Goal: Submit feedback/report problem

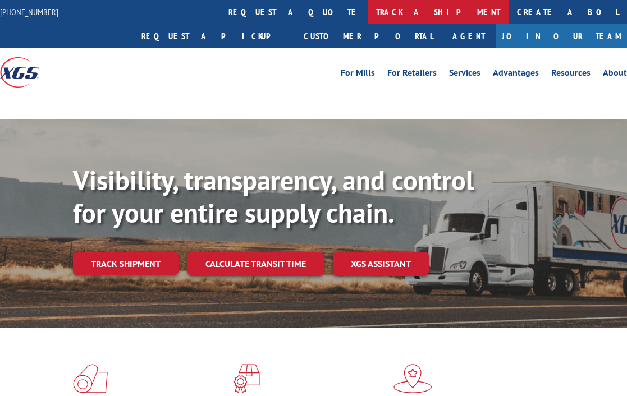
click at [368, 6] on link "track a shipment" at bounding box center [438, 12] width 141 height 24
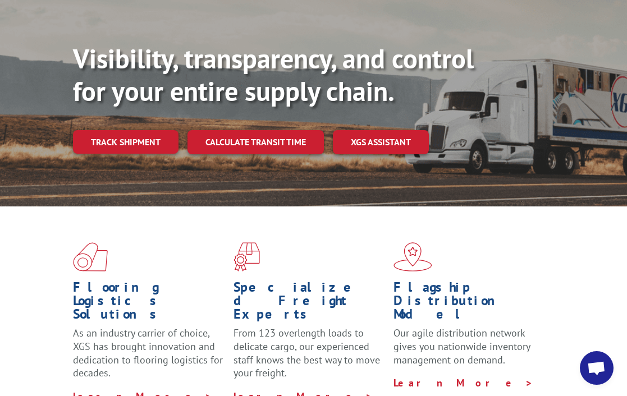
scroll to position [112, 0]
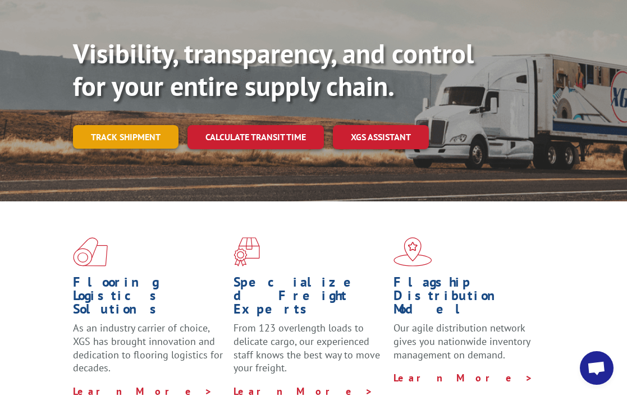
click at [140, 125] on link "Track shipment" at bounding box center [125, 137] width 105 height 24
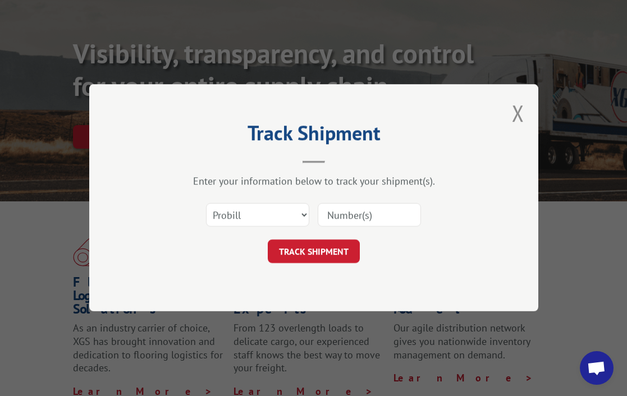
click at [347, 208] on input at bounding box center [369, 216] width 103 height 24
click at [294, 213] on select "Select category... Probill BOL PO" at bounding box center [257, 216] width 103 height 24
click at [292, 217] on select "Select category... Probill BOL PO" at bounding box center [257, 216] width 103 height 24
click at [507, 97] on div "Track Shipment Enter your information below to track your shipment(s). Select c…" at bounding box center [313, 198] width 627 height 396
click at [504, 114] on div "Track Shipment Enter your information below to track your shipment(s). Select c…" at bounding box center [313, 197] width 449 height 227
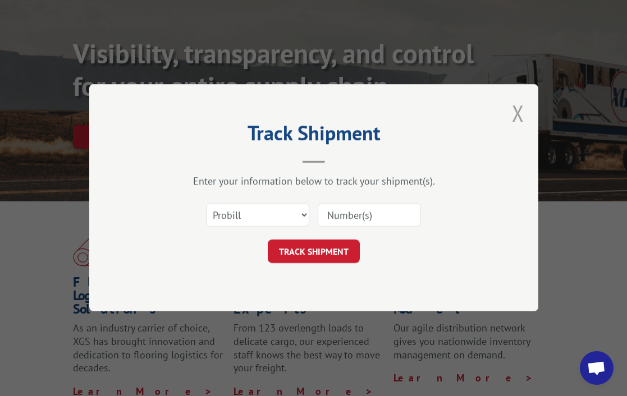
click at [515, 114] on button "Close modal" at bounding box center [518, 113] width 12 height 30
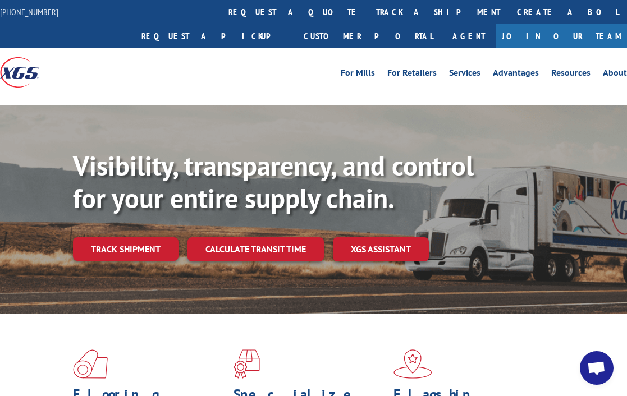
drag, startPoint x: 507, startPoint y: 122, endPoint x: 496, endPoint y: 63, distance: 59.4
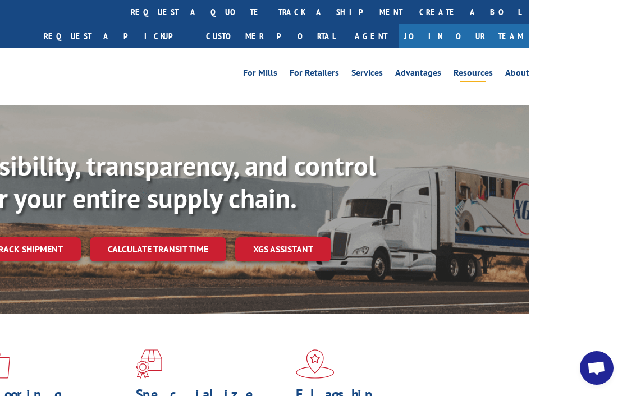
drag, startPoint x: 468, startPoint y: 57, endPoint x: 478, endPoint y: 55, distance: 10.3
click at [522, 68] on link "About" at bounding box center [517, 74] width 24 height 12
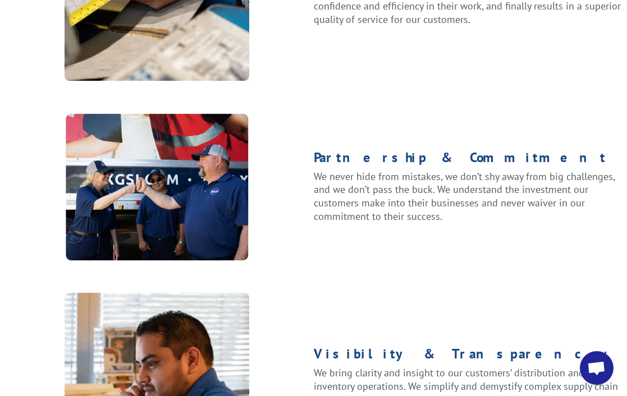
scroll to position [1477, 0]
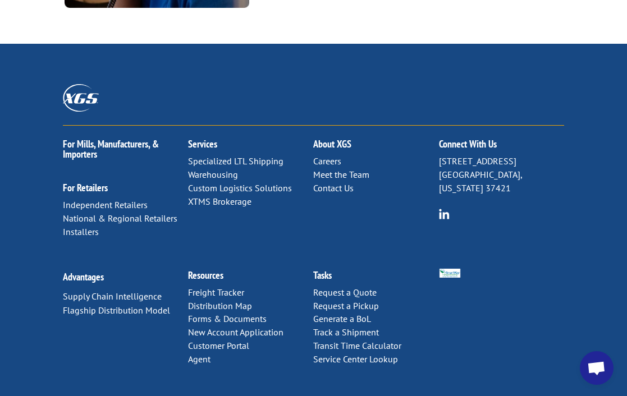
drag, startPoint x: 480, startPoint y: 283, endPoint x: 481, endPoint y: 304, distance: 20.2
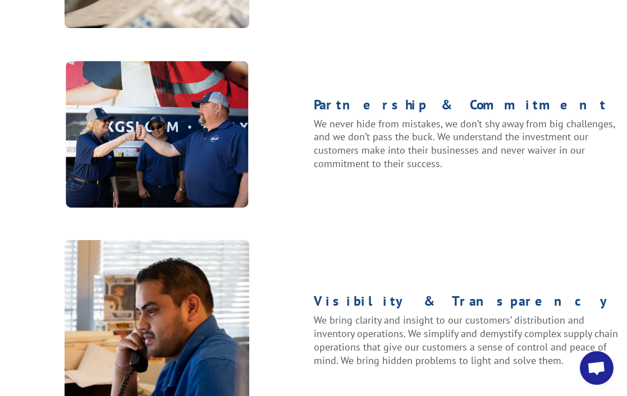
scroll to position [0, 0]
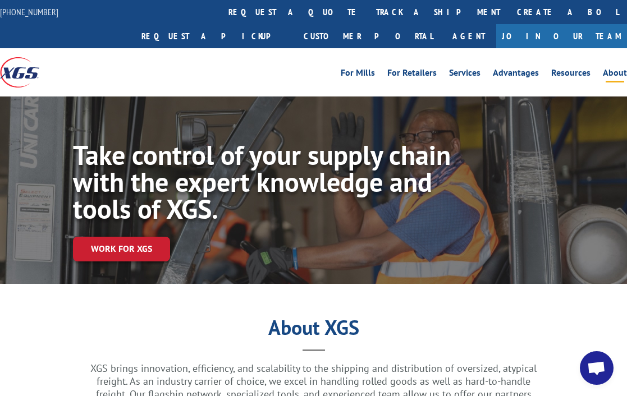
drag, startPoint x: 534, startPoint y: 324, endPoint x: 361, endPoint y: 28, distance: 342.5
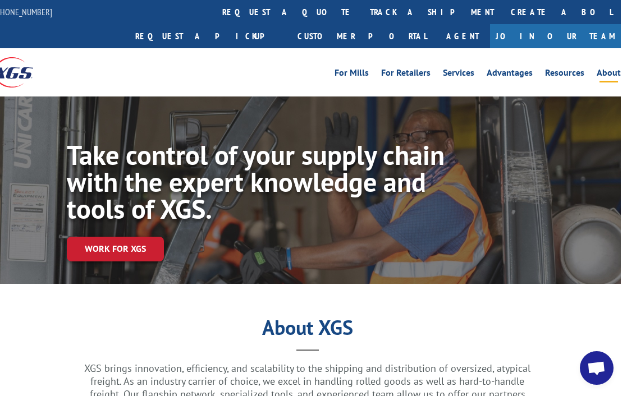
drag, startPoint x: 277, startPoint y: 62, endPoint x: 392, endPoint y: 62, distance: 114.5
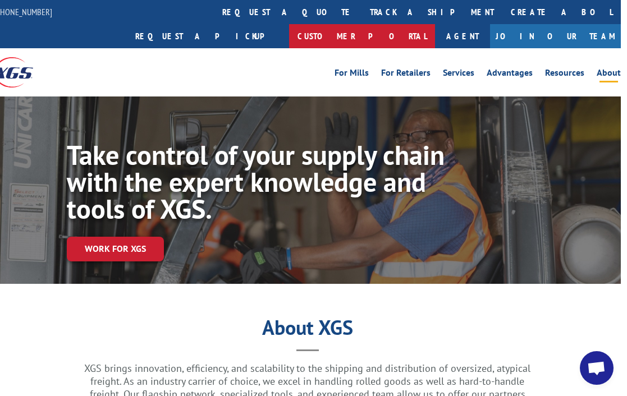
click at [435, 24] on link "Customer Portal" at bounding box center [362, 36] width 146 height 24
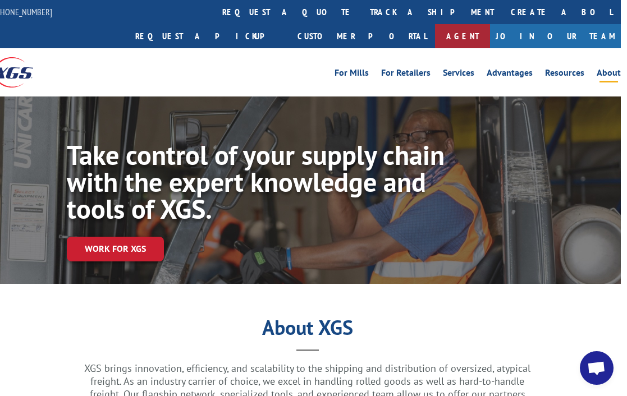
click at [490, 24] on link "Agent" at bounding box center [462, 36] width 55 height 24
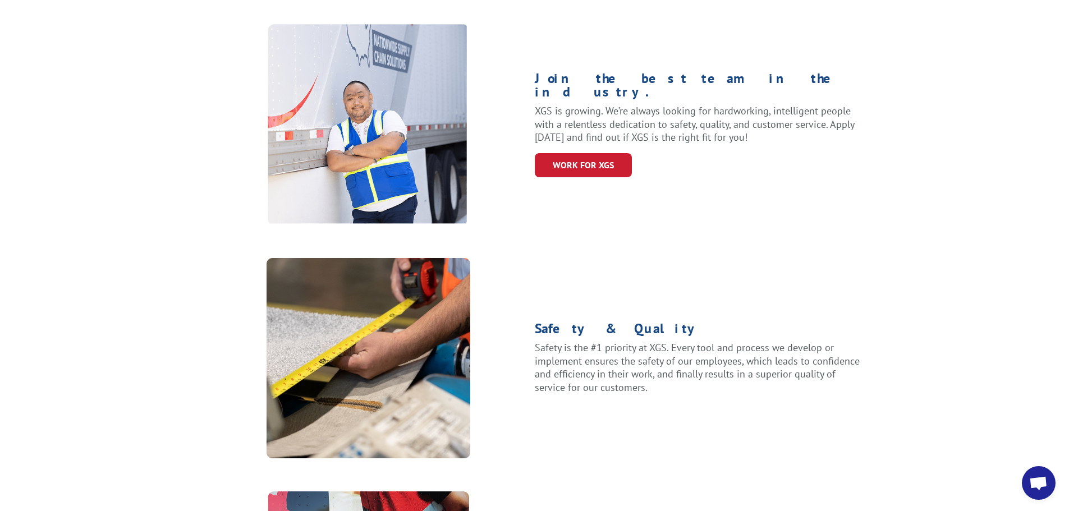
scroll to position [1445, 0]
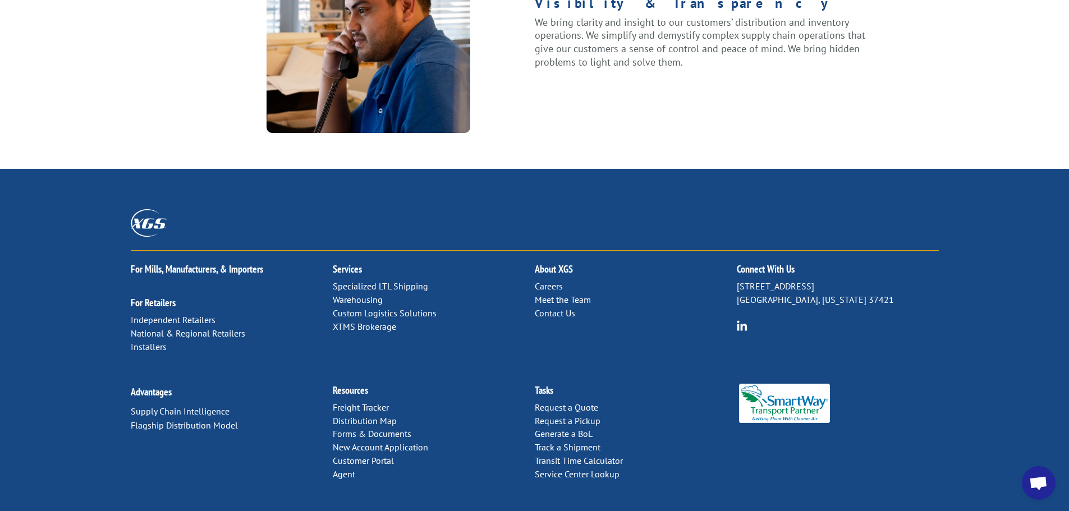
drag, startPoint x: 878, startPoint y: 185, endPoint x: 876, endPoint y: 507, distance: 322.1
click at [540, 308] on link "Contact Us" at bounding box center [555, 313] width 40 height 11
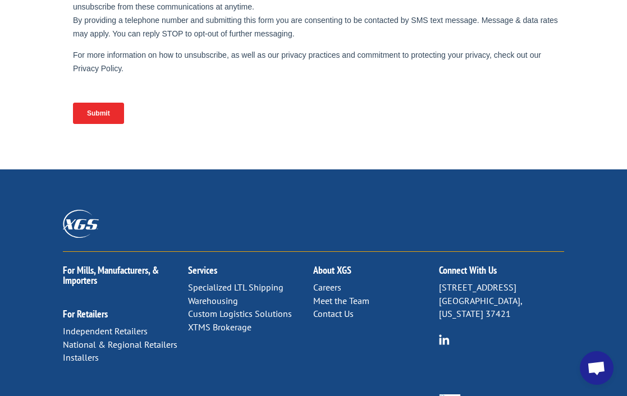
scroll to position [625, 0]
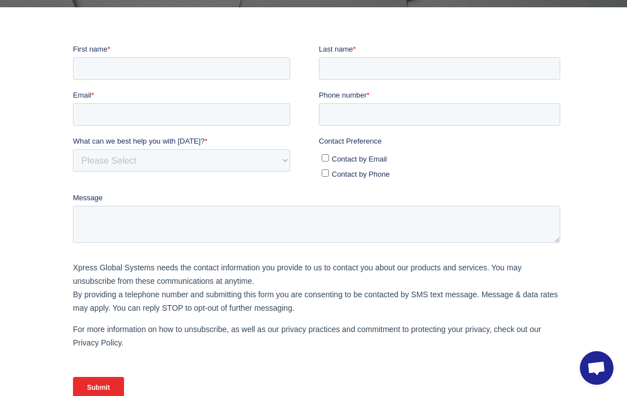
scroll to position [168, 0]
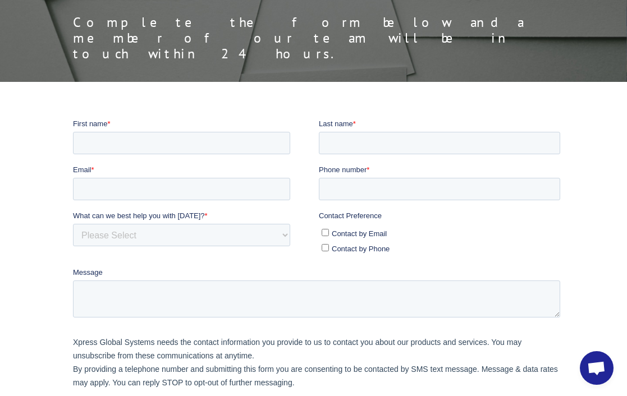
click at [369, 240] on ul "Contact by Email Contact by Phone" at bounding box center [438, 239] width 241 height 30
click at [366, 249] on span "Contact by Phone" at bounding box center [360, 249] width 58 height 8
click at [328, 249] on input "Contact by Phone" at bounding box center [324, 247] width 7 height 7
checkbox input "true"
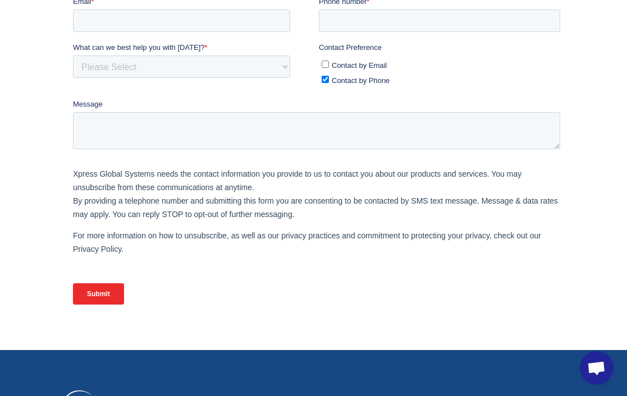
click at [311, 281] on div "Submit" at bounding box center [318, 294] width 492 height 40
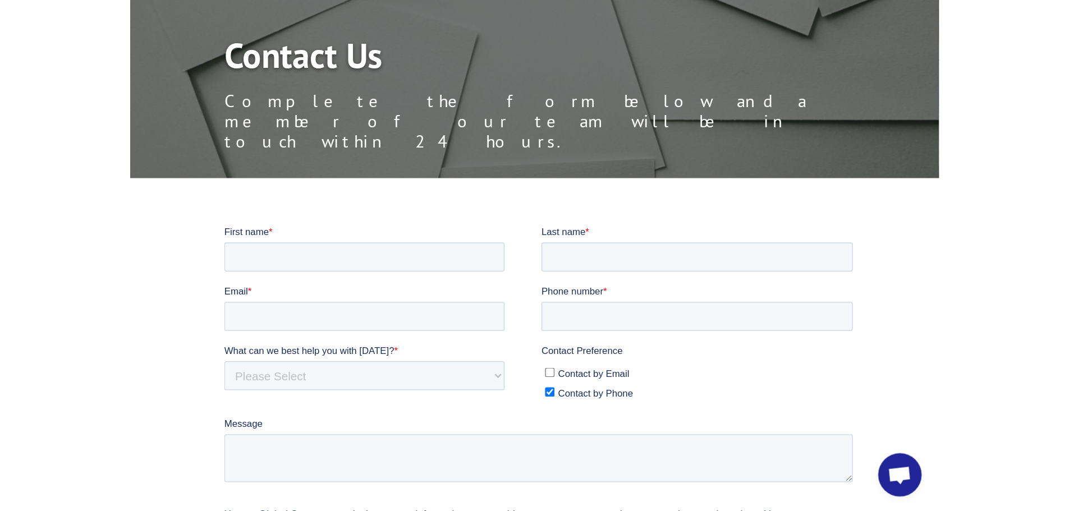
scroll to position [0, 0]
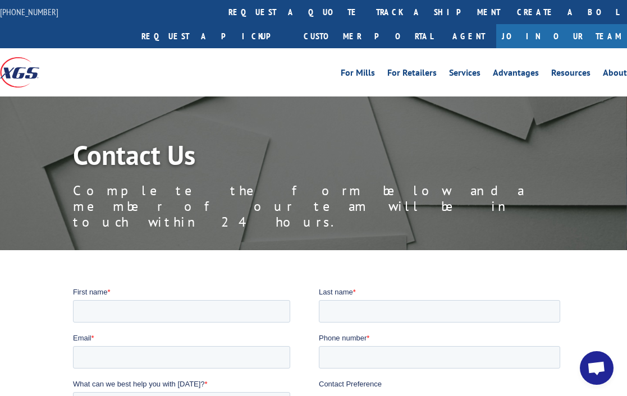
click at [357, 183] on p "Complete the form below and a member of our team will be in touch within 24 hou…" at bounding box center [325, 206] width 505 height 47
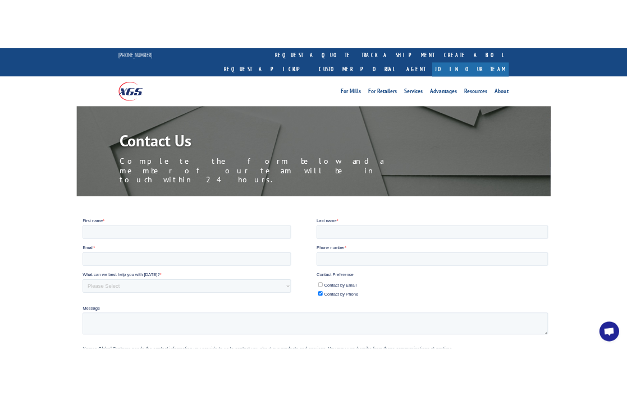
scroll to position [224, 0]
